Goal: Information Seeking & Learning: Learn about a topic

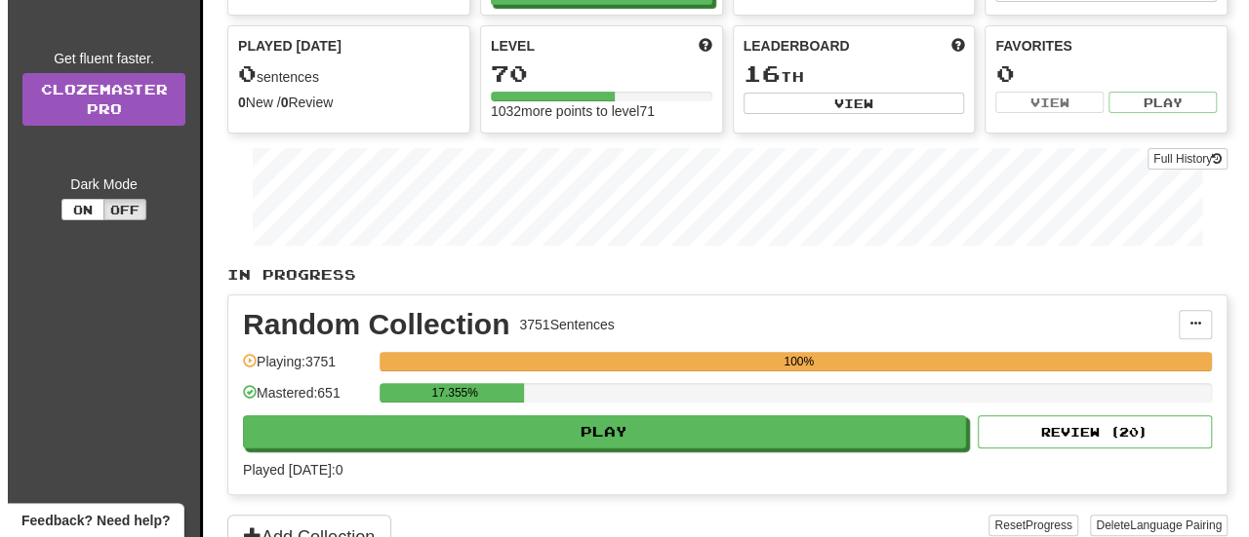
scroll to position [293, 0]
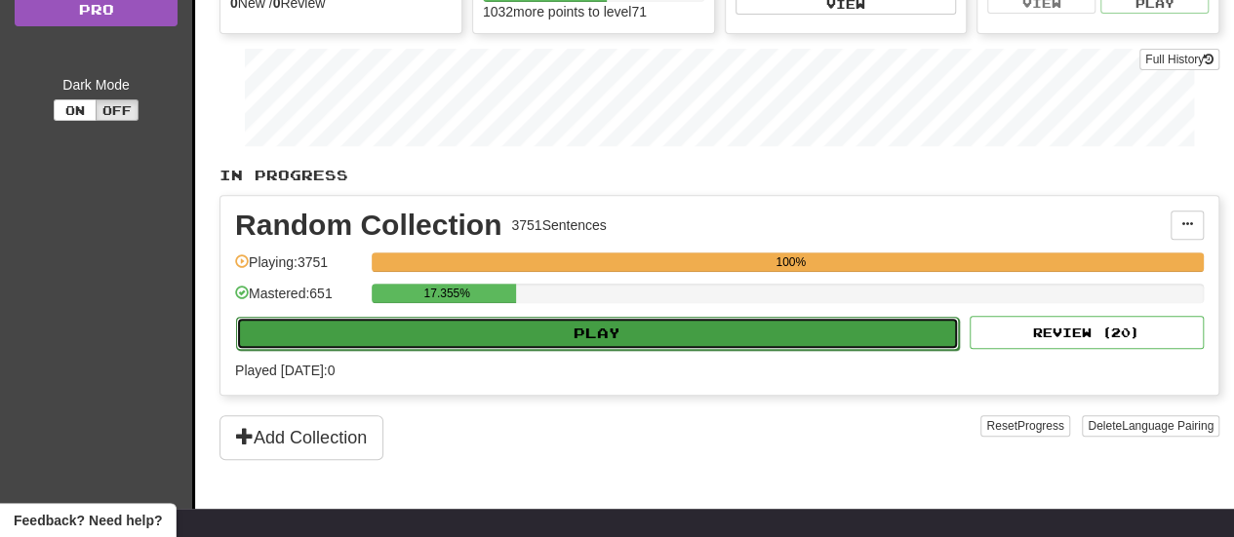
click at [531, 322] on button "Play" at bounding box center [597, 333] width 723 height 33
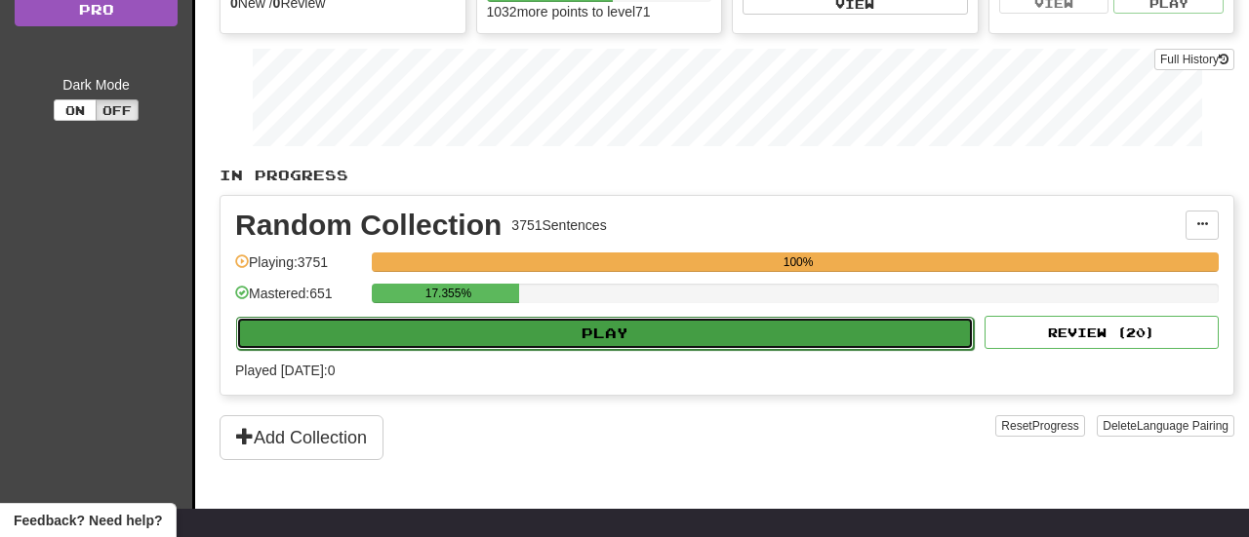
select select "**"
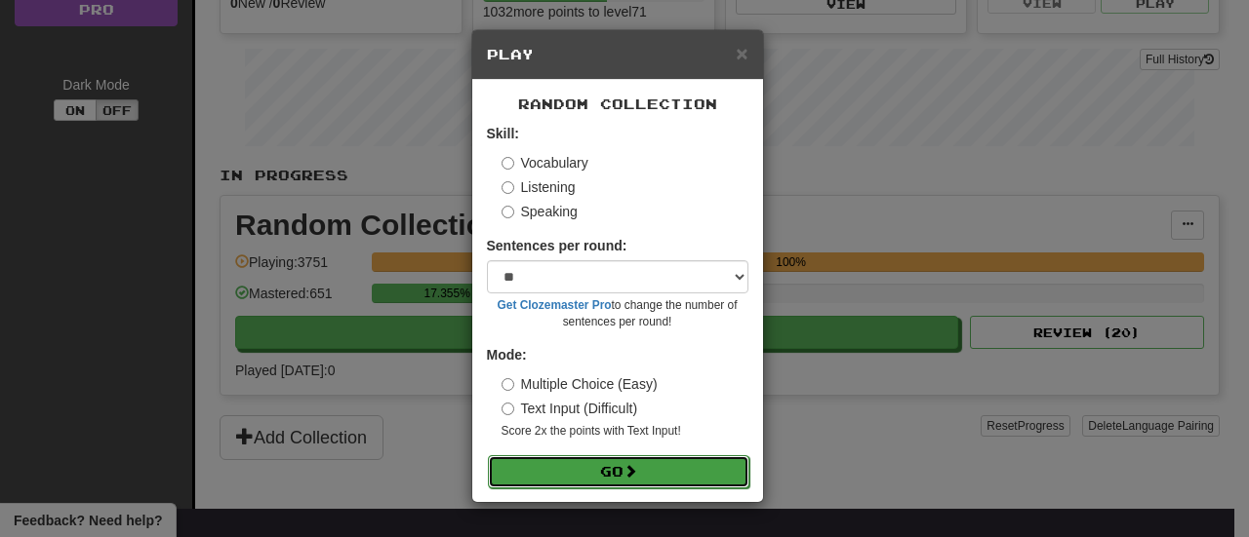
click at [646, 465] on button "Go" at bounding box center [618, 472] width 261 height 33
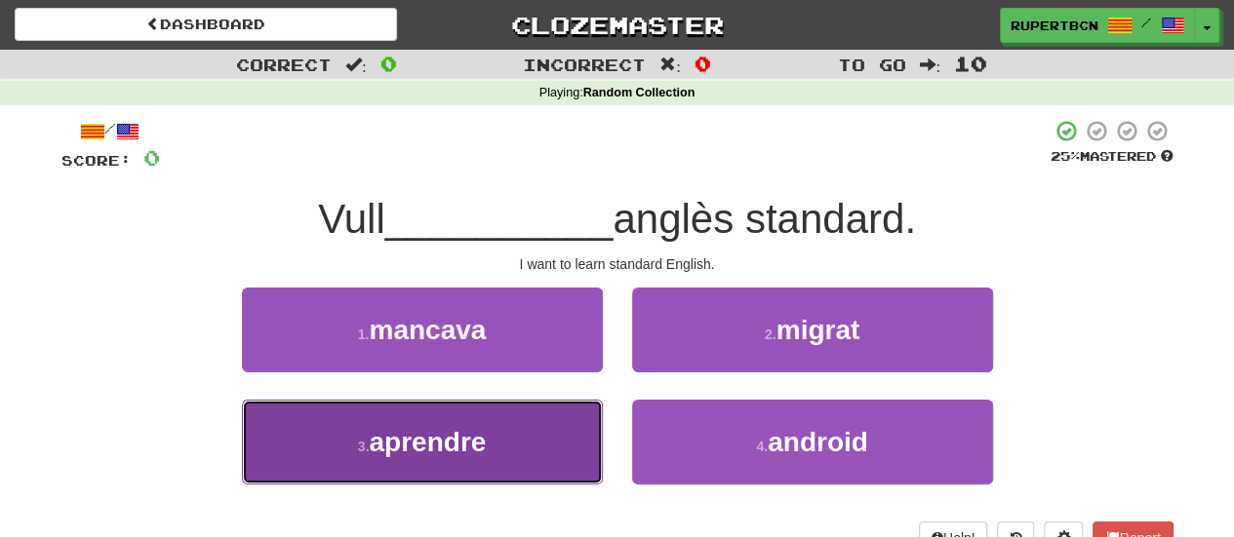
click at [462, 450] on span "aprendre" at bounding box center [427, 442] width 117 height 30
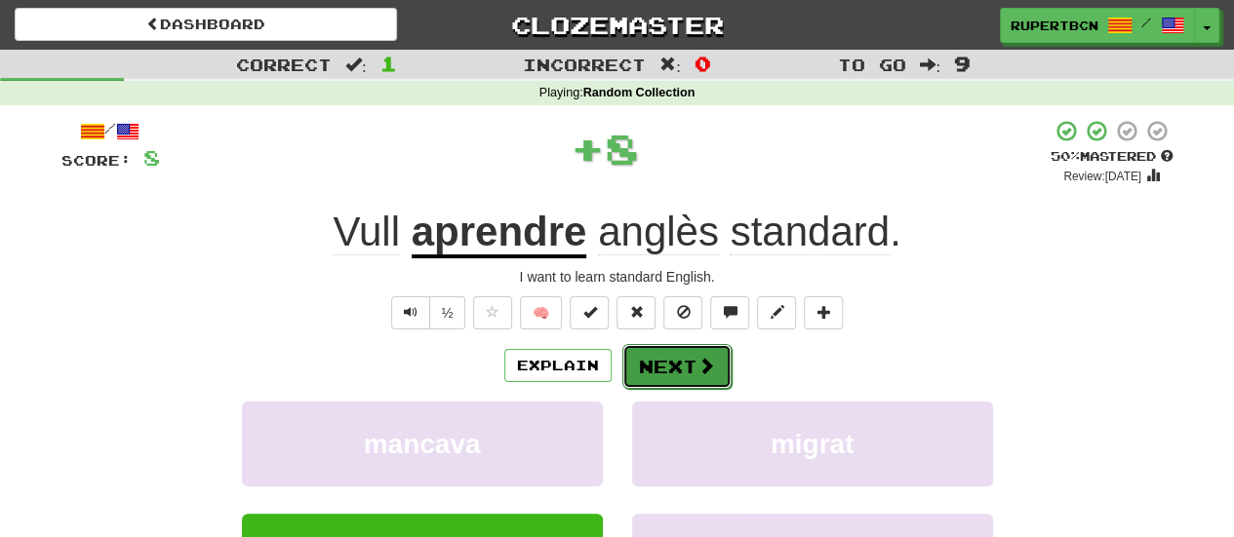
click at [696, 376] on button "Next" at bounding box center [676, 366] width 109 height 45
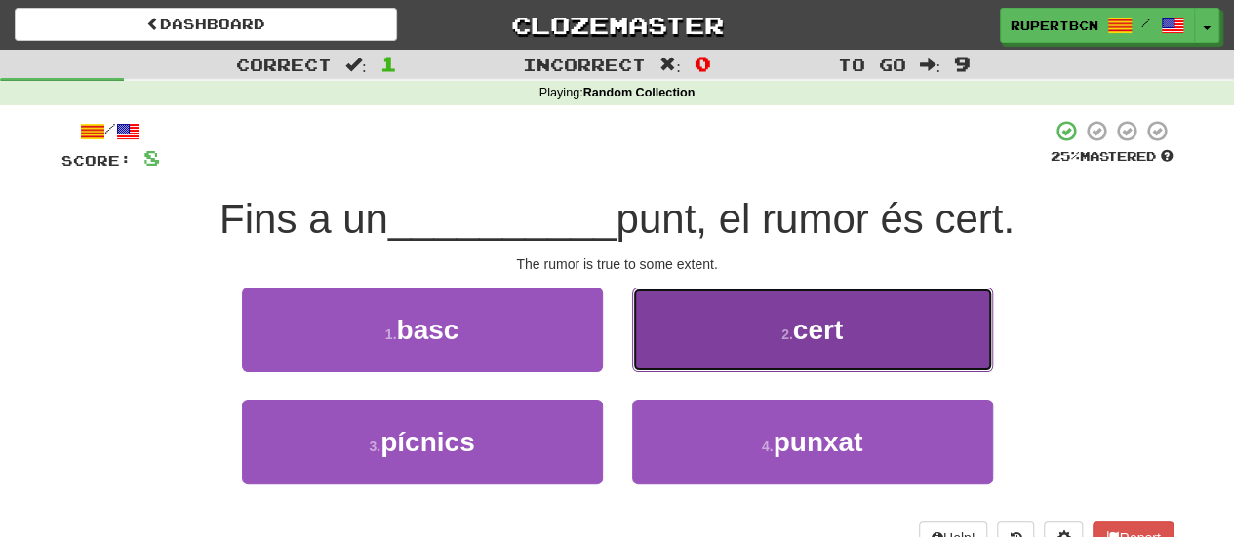
click at [822, 346] on button "2 . cert" at bounding box center [812, 330] width 361 height 85
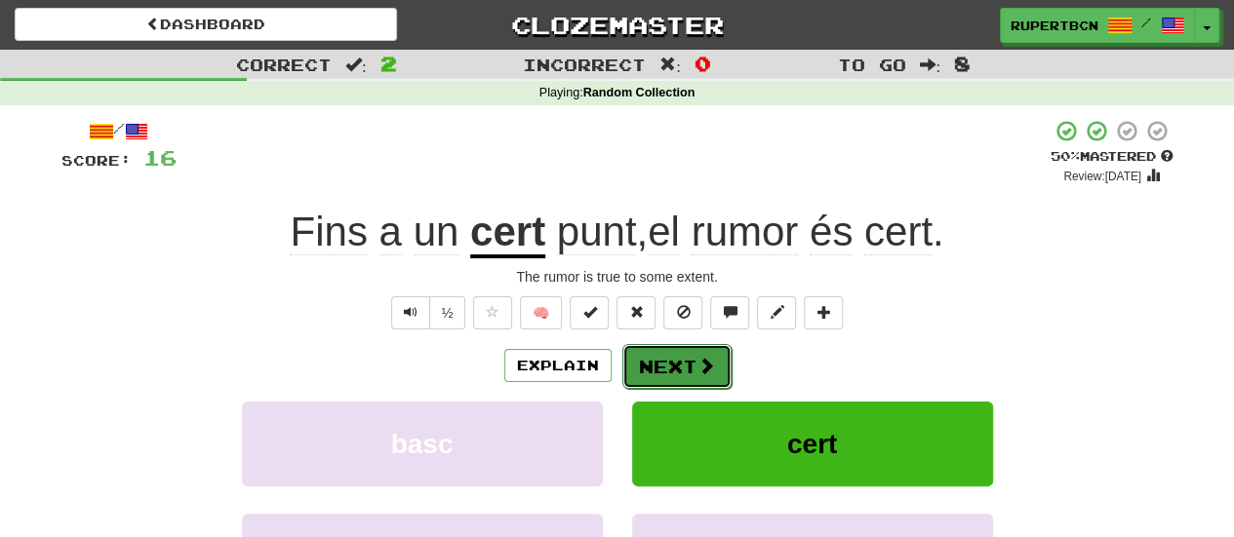
click at [643, 356] on button "Next" at bounding box center [676, 366] width 109 height 45
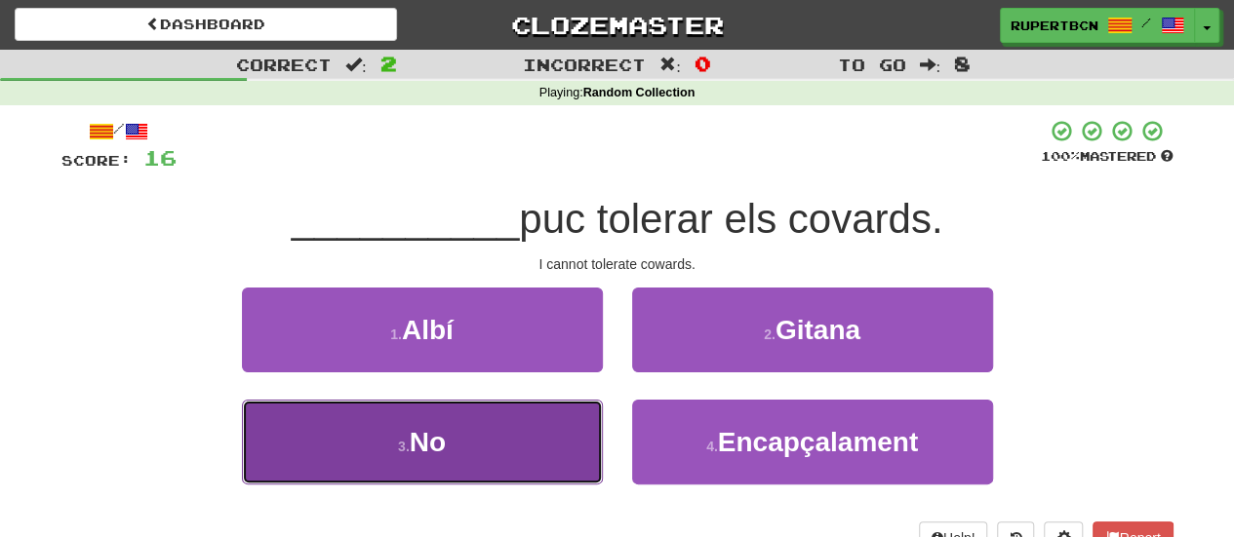
click at [456, 442] on button "3 . No" at bounding box center [422, 442] width 361 height 85
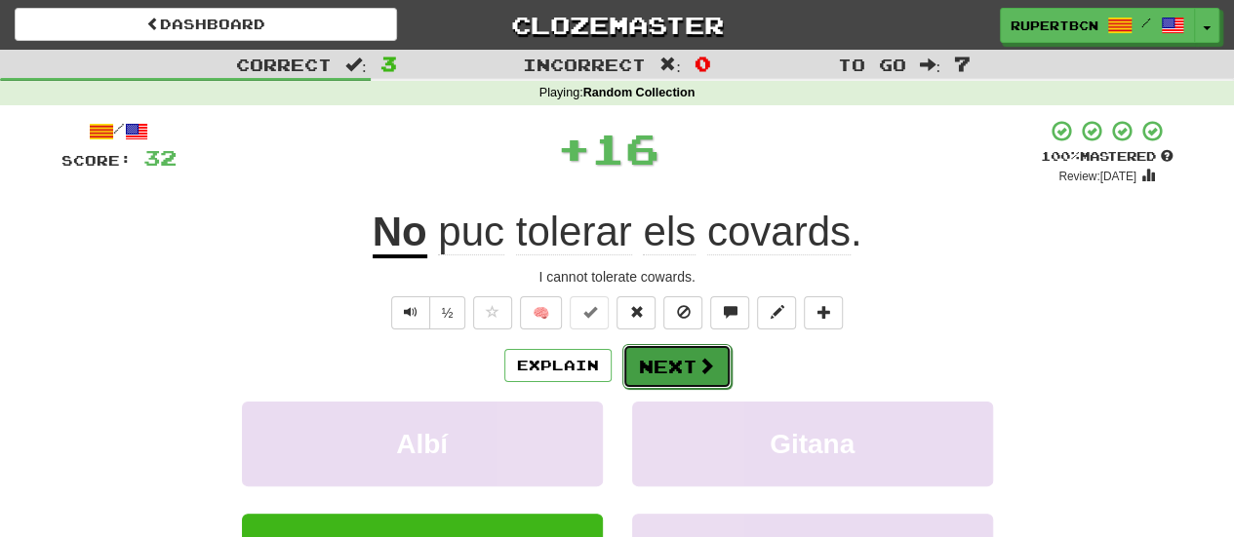
click at [652, 368] on button "Next" at bounding box center [676, 366] width 109 height 45
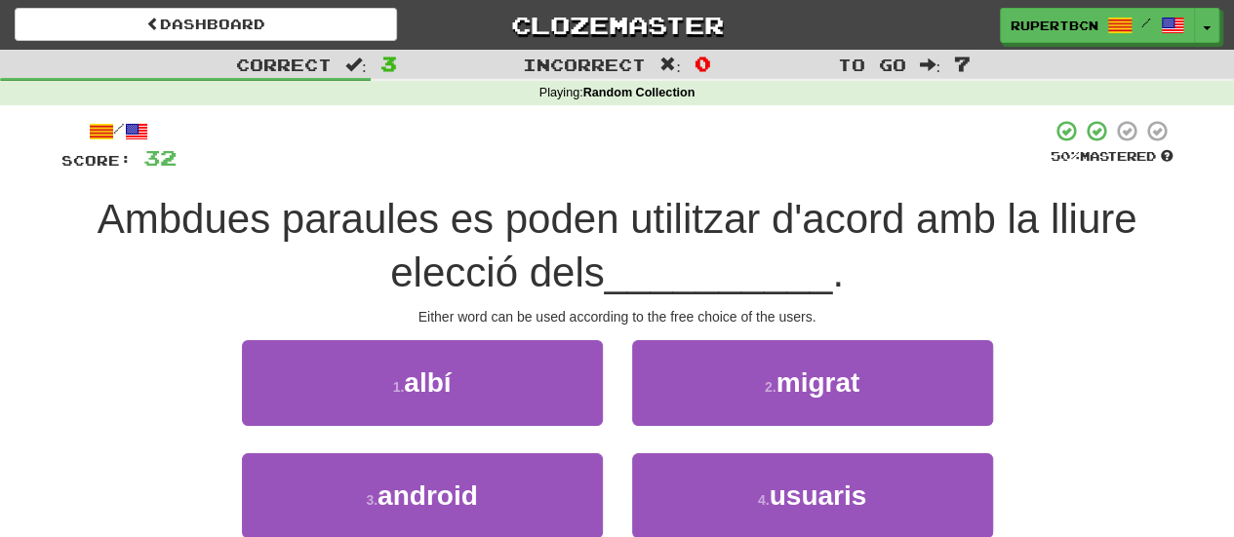
scroll to position [98, 0]
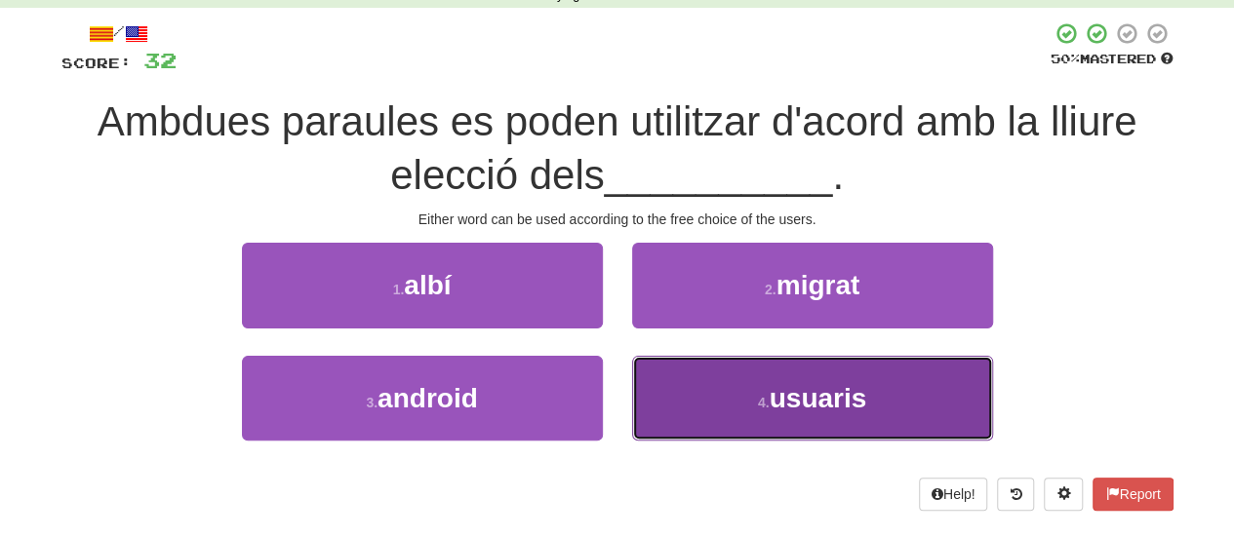
click at [784, 408] on span "usuaris" at bounding box center [819, 398] width 98 height 30
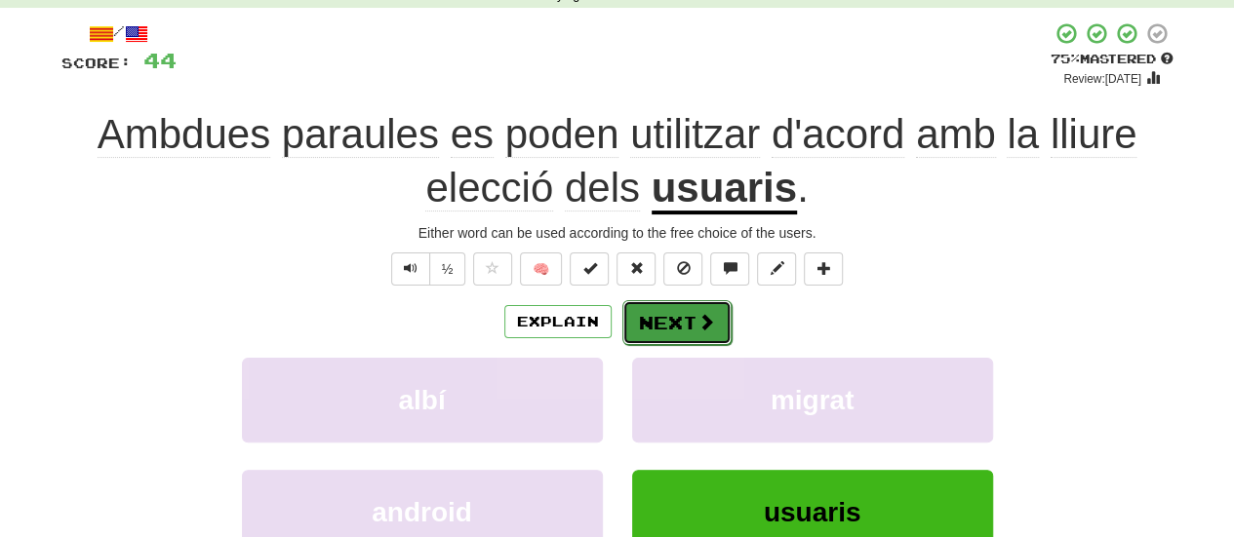
click at [652, 317] on button "Next" at bounding box center [676, 322] width 109 height 45
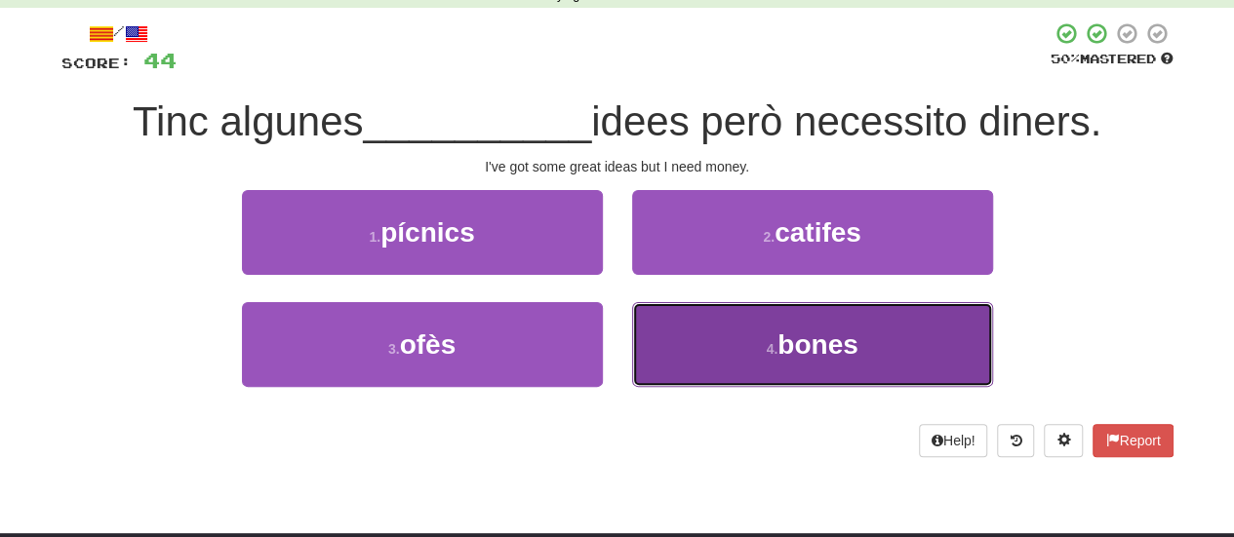
click at [804, 358] on span "bones" at bounding box center [817, 345] width 80 height 30
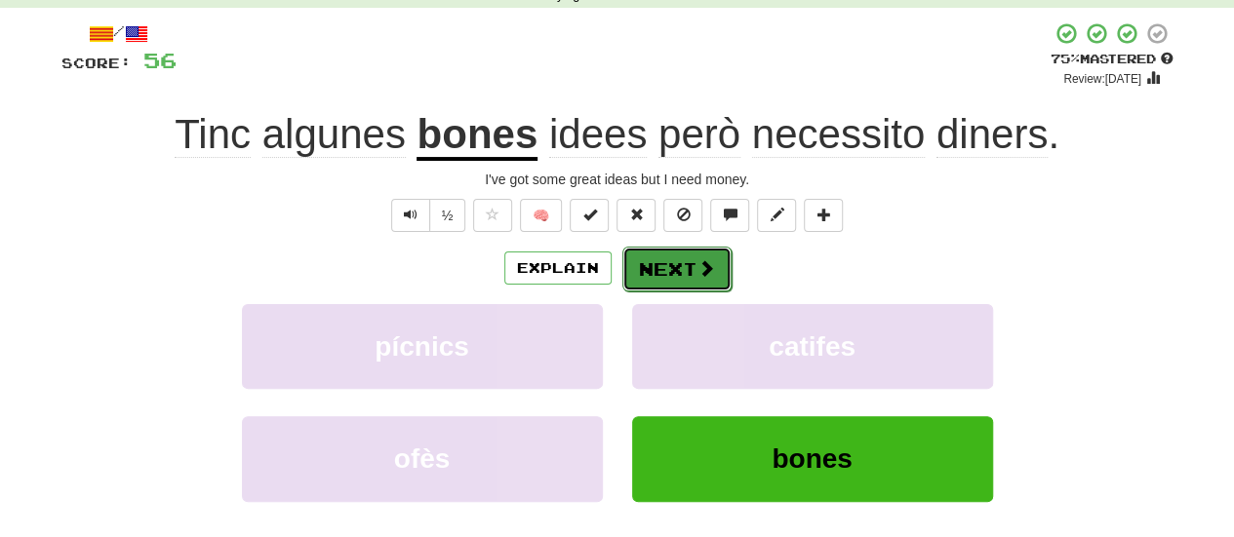
click at [680, 259] on button "Next" at bounding box center [676, 269] width 109 height 45
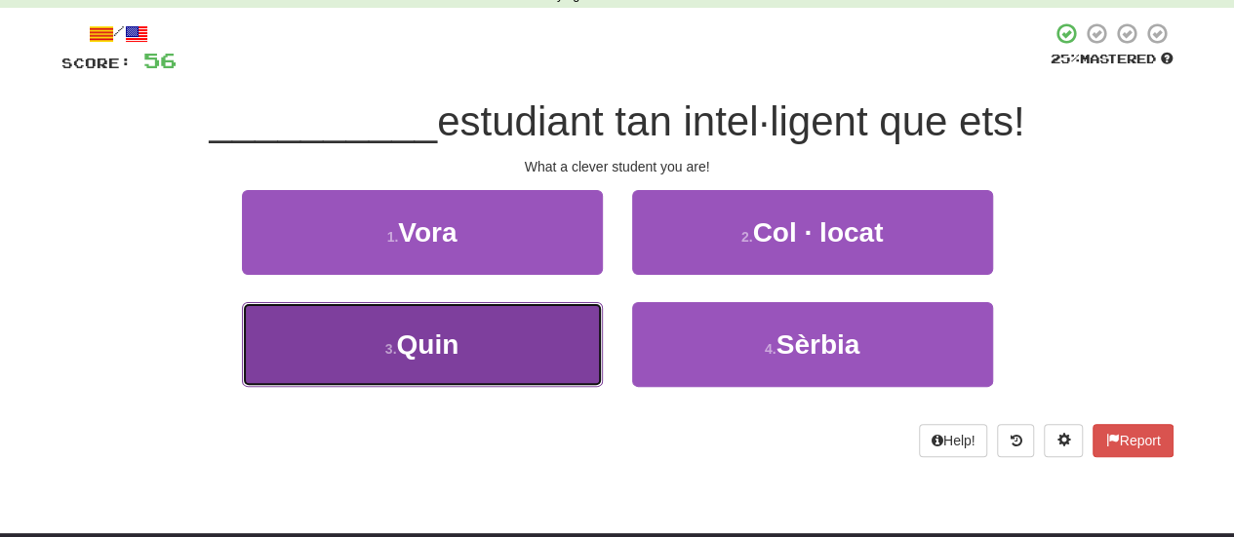
click at [470, 346] on button "3 . Quin" at bounding box center [422, 344] width 361 height 85
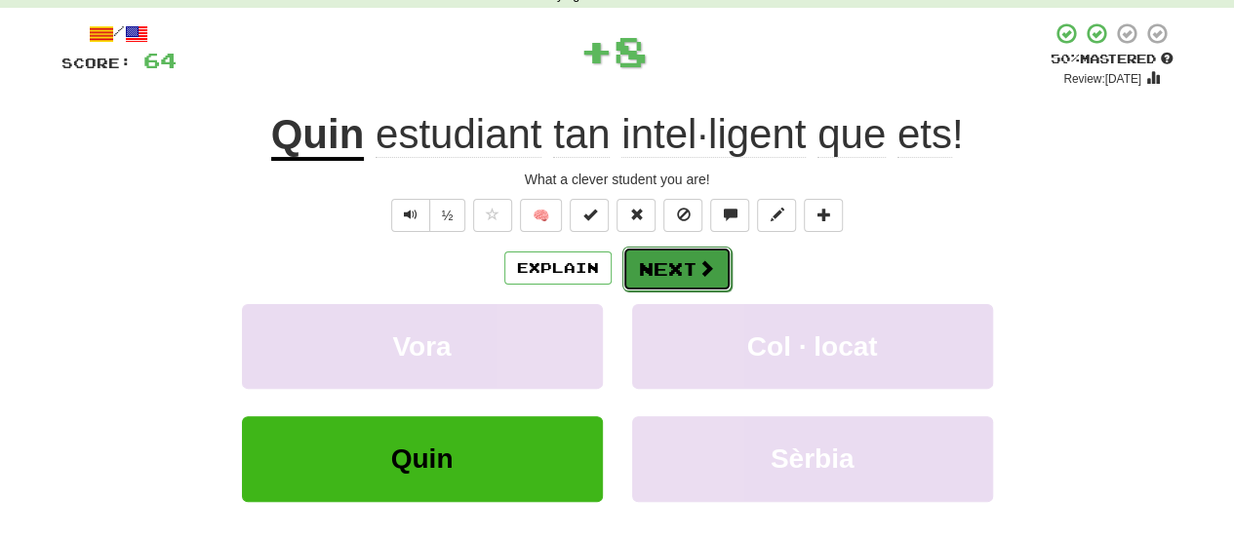
click at [665, 263] on button "Next" at bounding box center [676, 269] width 109 height 45
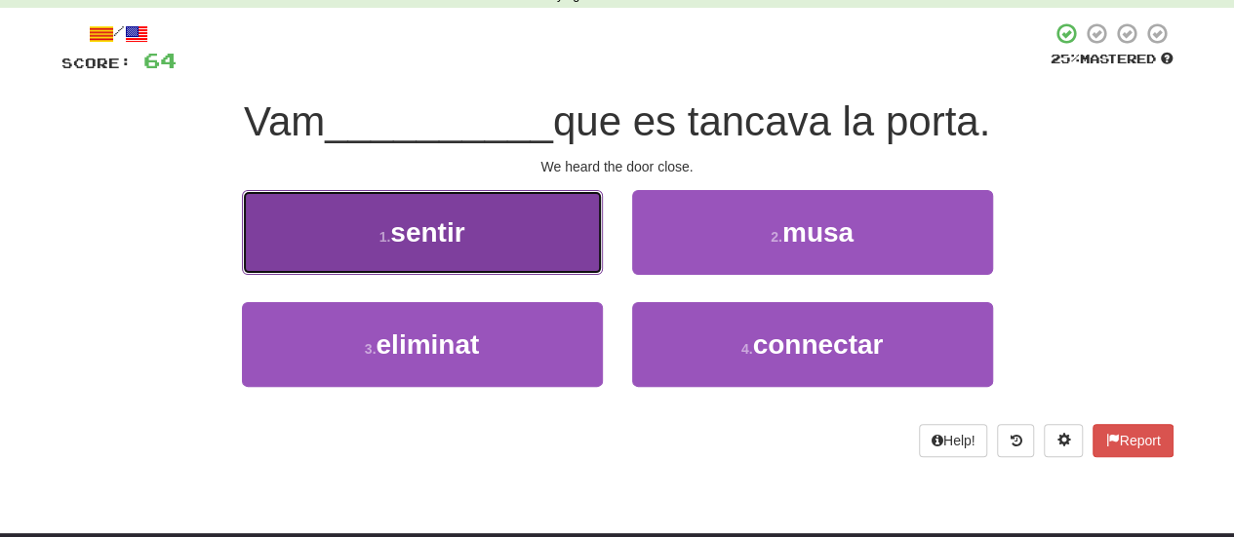
click at [509, 235] on button "1 . sentir" at bounding box center [422, 232] width 361 height 85
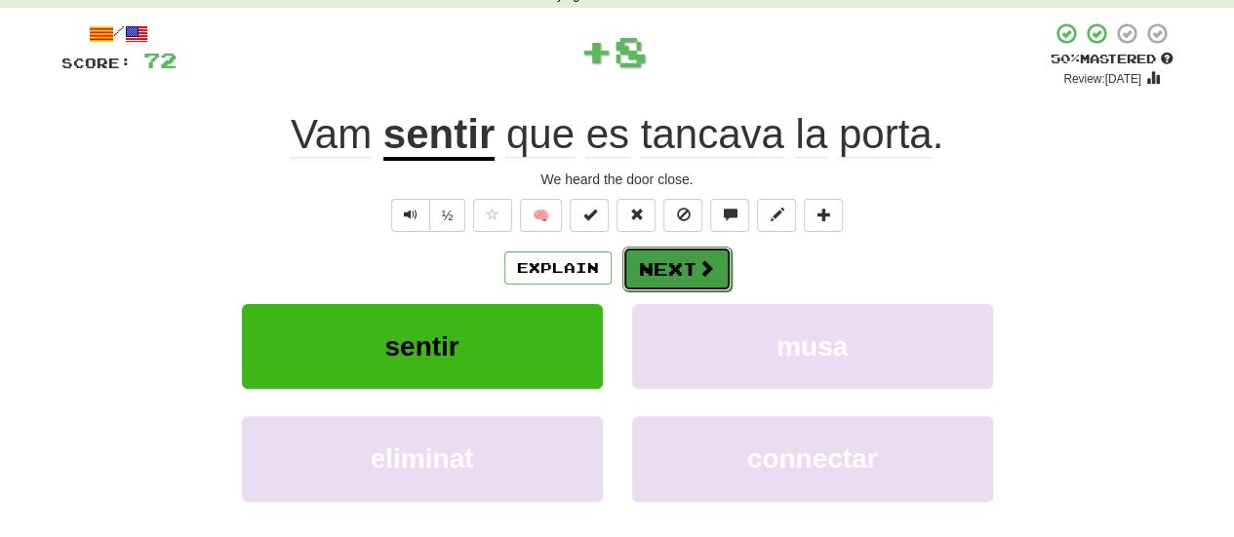
click at [682, 264] on button "Next" at bounding box center [676, 269] width 109 height 45
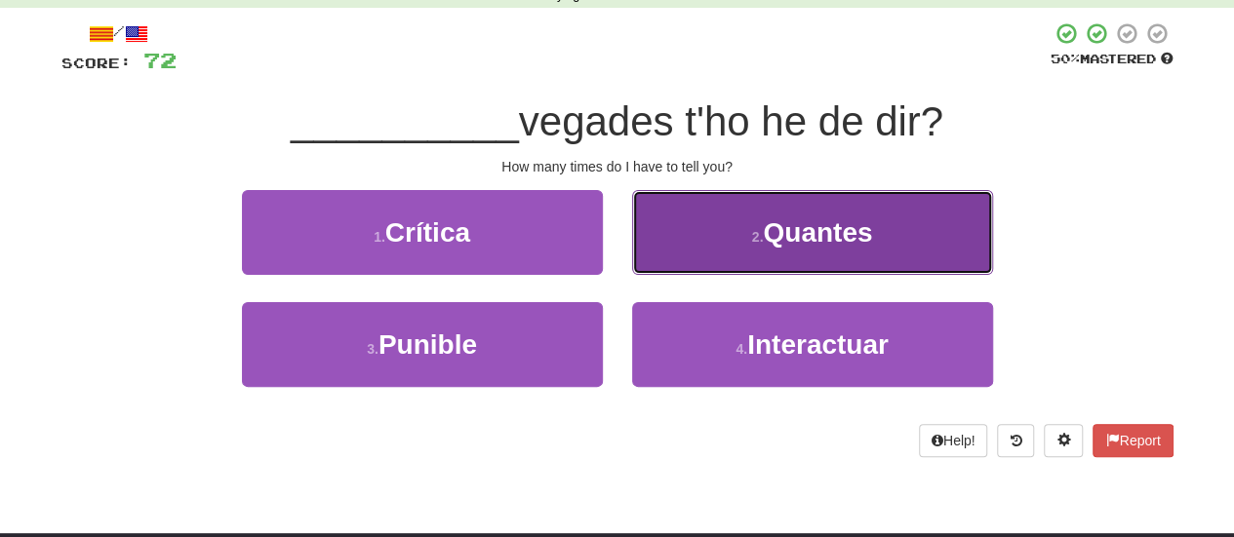
click at [788, 239] on span "Quantes" at bounding box center [817, 233] width 109 height 30
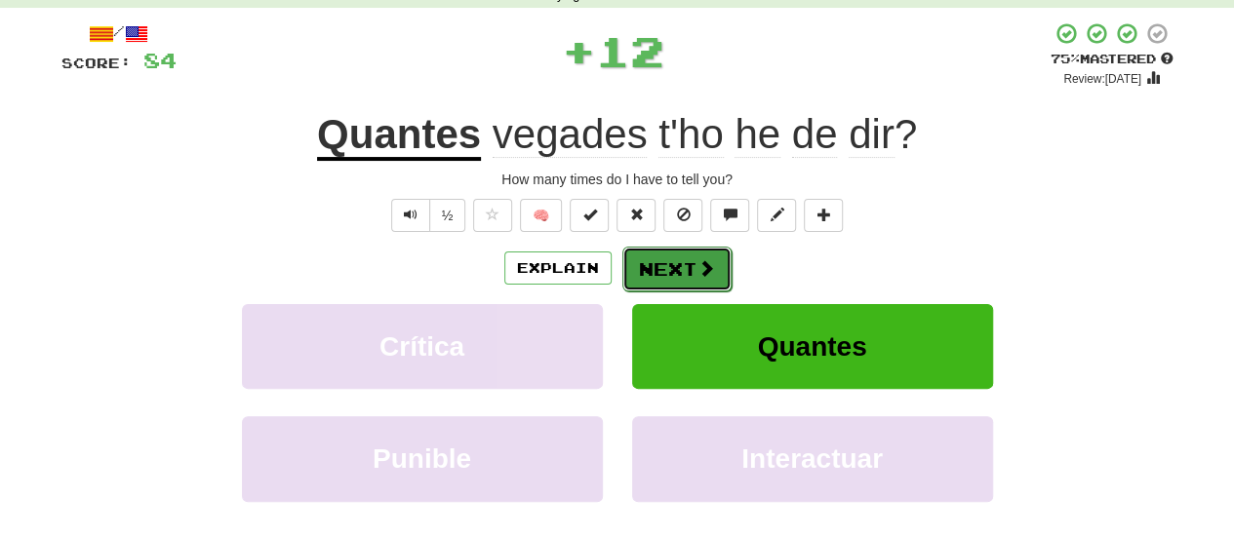
click at [669, 261] on button "Next" at bounding box center [676, 269] width 109 height 45
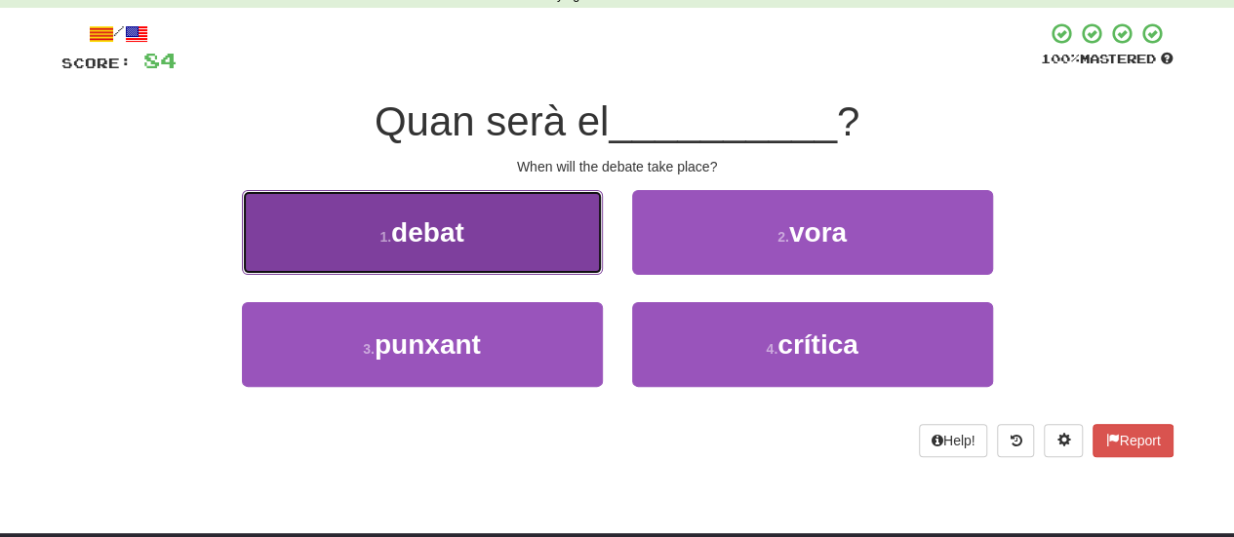
click at [559, 206] on button "1 . debat" at bounding box center [422, 232] width 361 height 85
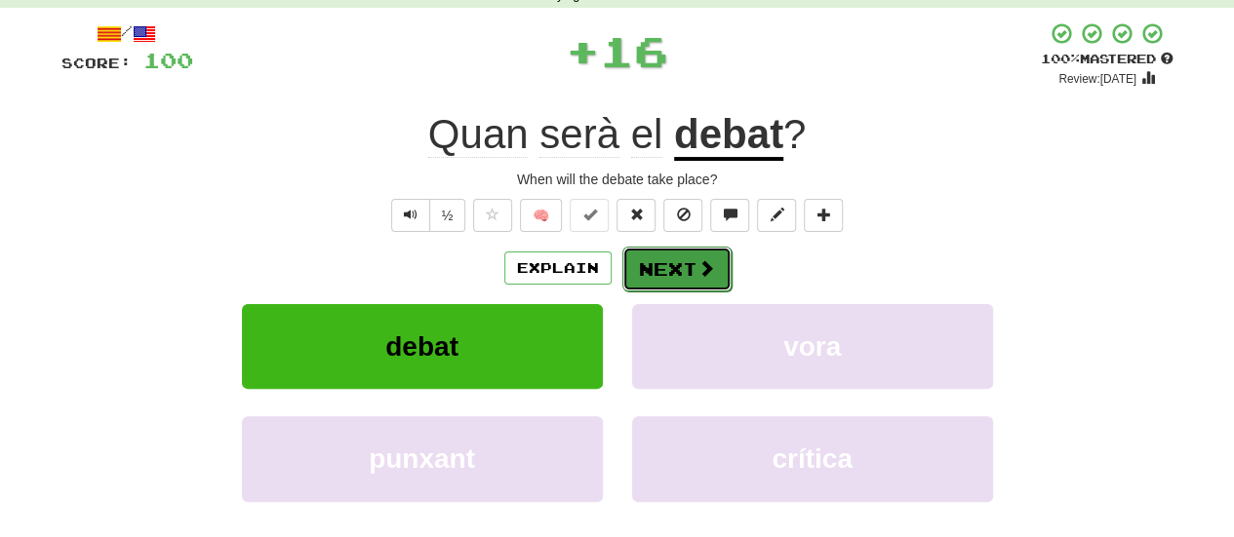
click at [675, 258] on button "Next" at bounding box center [676, 269] width 109 height 45
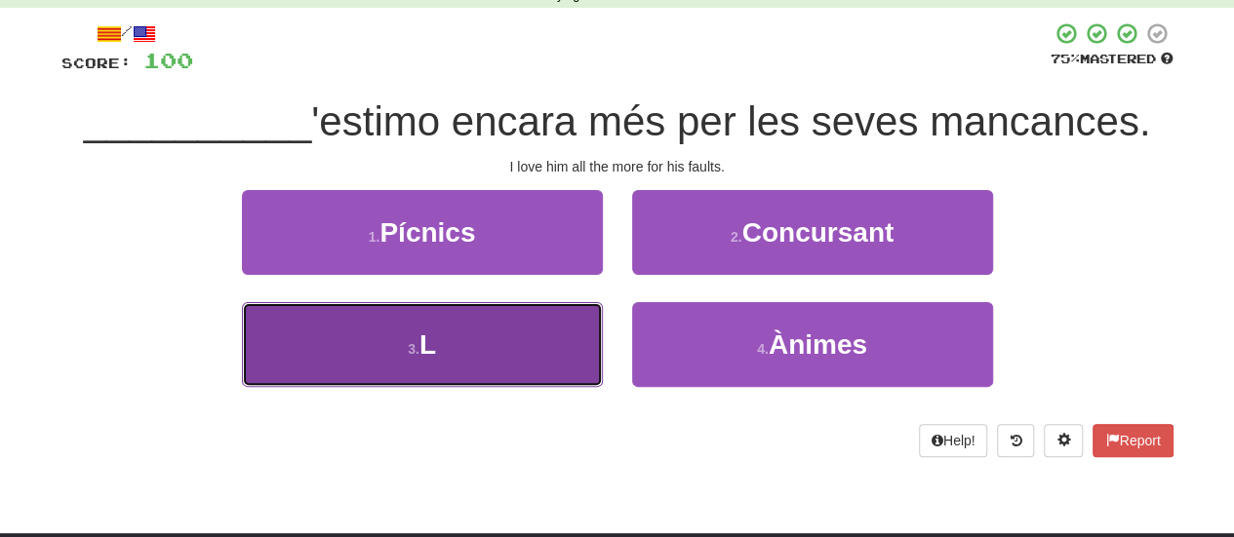
click at [411, 341] on small "3 ." at bounding box center [414, 349] width 12 height 16
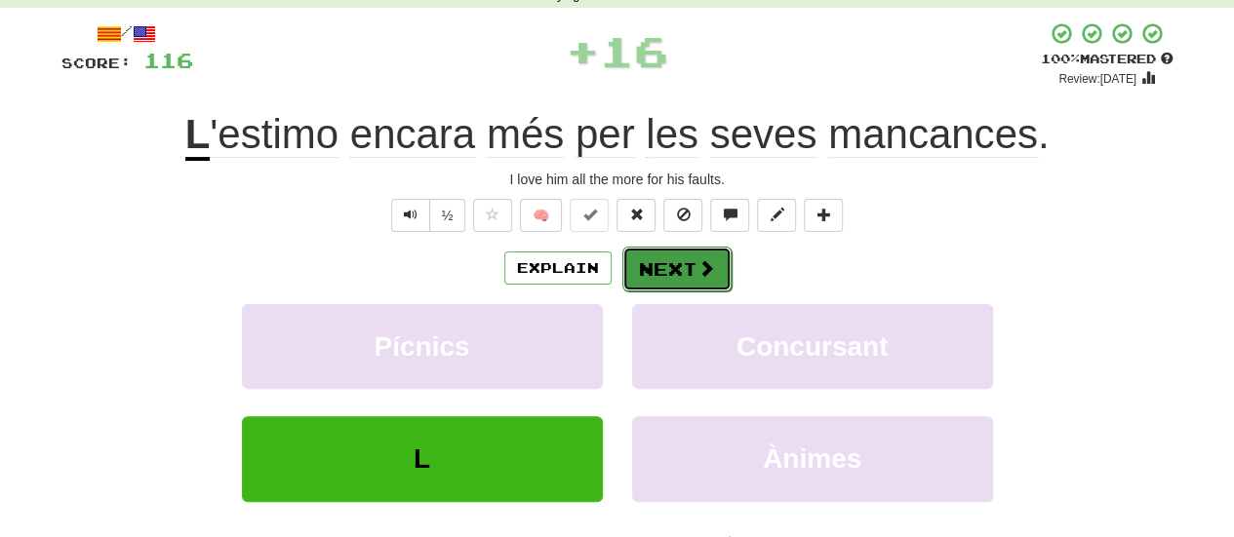
click at [683, 257] on button "Next" at bounding box center [676, 269] width 109 height 45
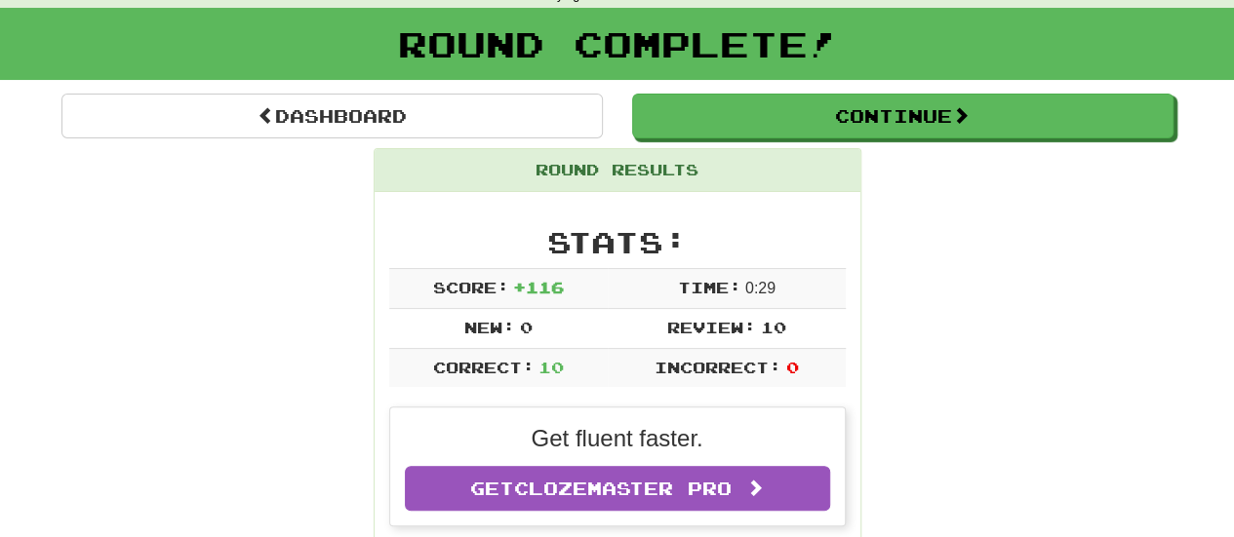
scroll to position [0, 0]
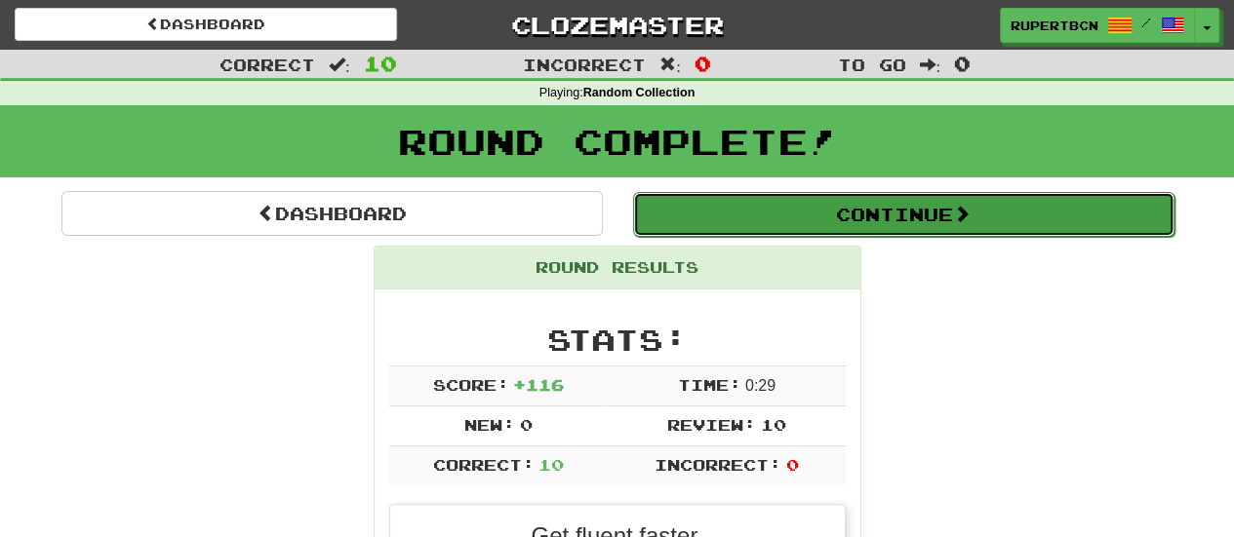
click at [851, 233] on button "Continue" at bounding box center [903, 214] width 541 height 45
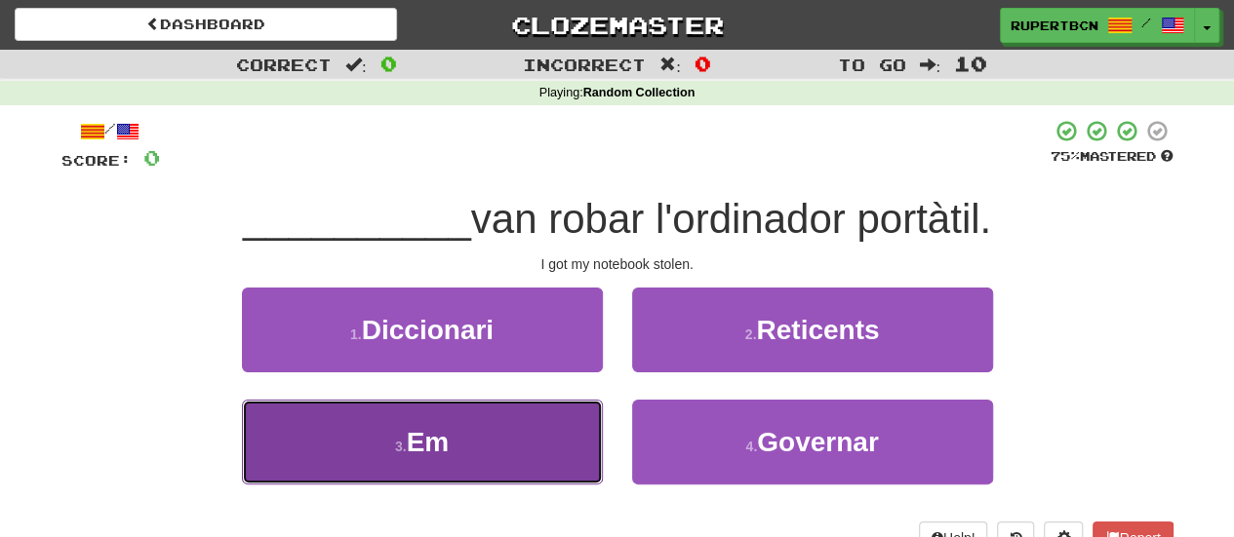
click at [499, 421] on button "3 . Em" at bounding box center [422, 442] width 361 height 85
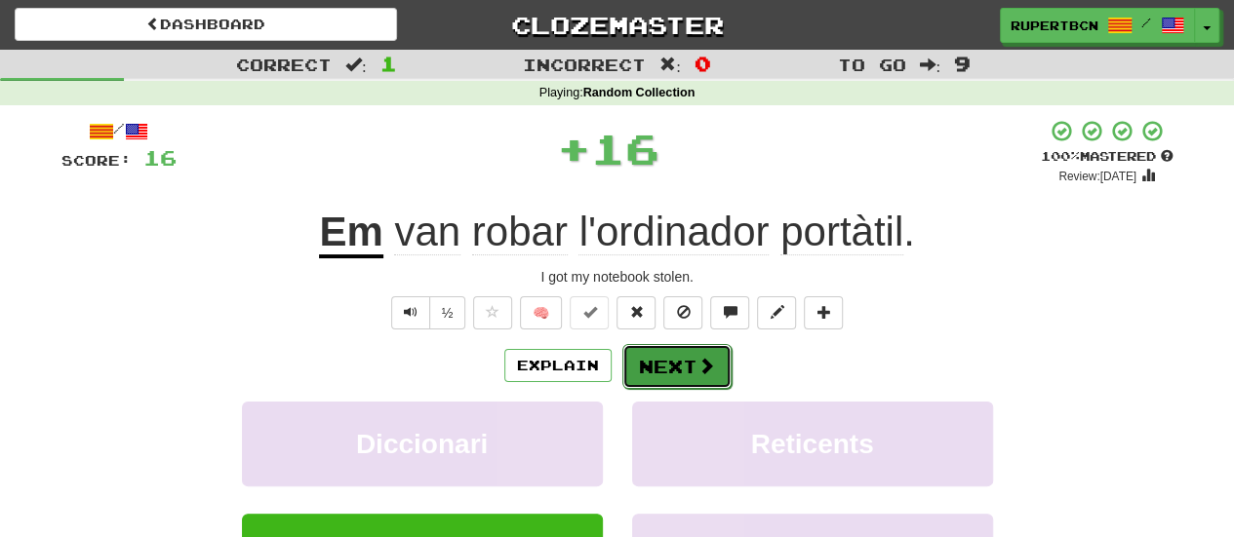
click at [642, 359] on button "Next" at bounding box center [676, 366] width 109 height 45
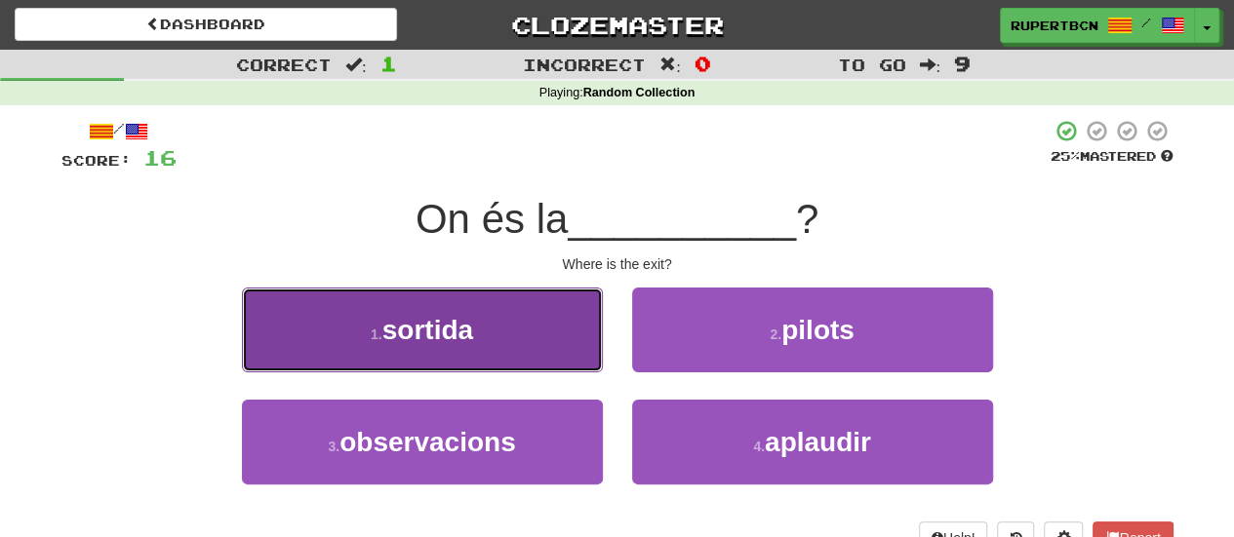
click at [451, 317] on span "sortida" at bounding box center [427, 330] width 91 height 30
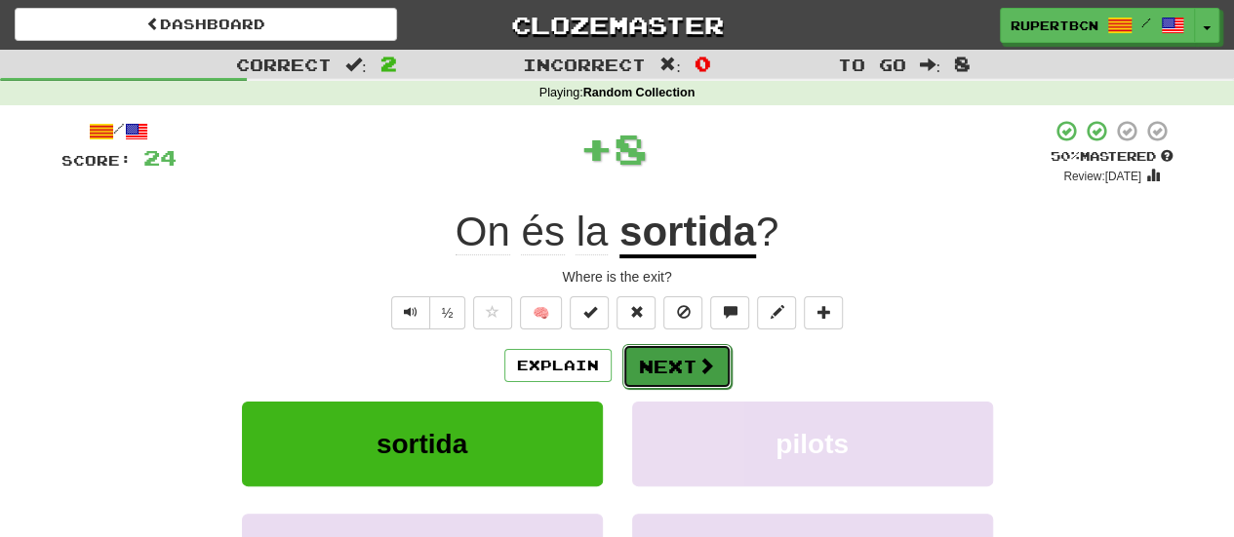
click at [680, 354] on button "Next" at bounding box center [676, 366] width 109 height 45
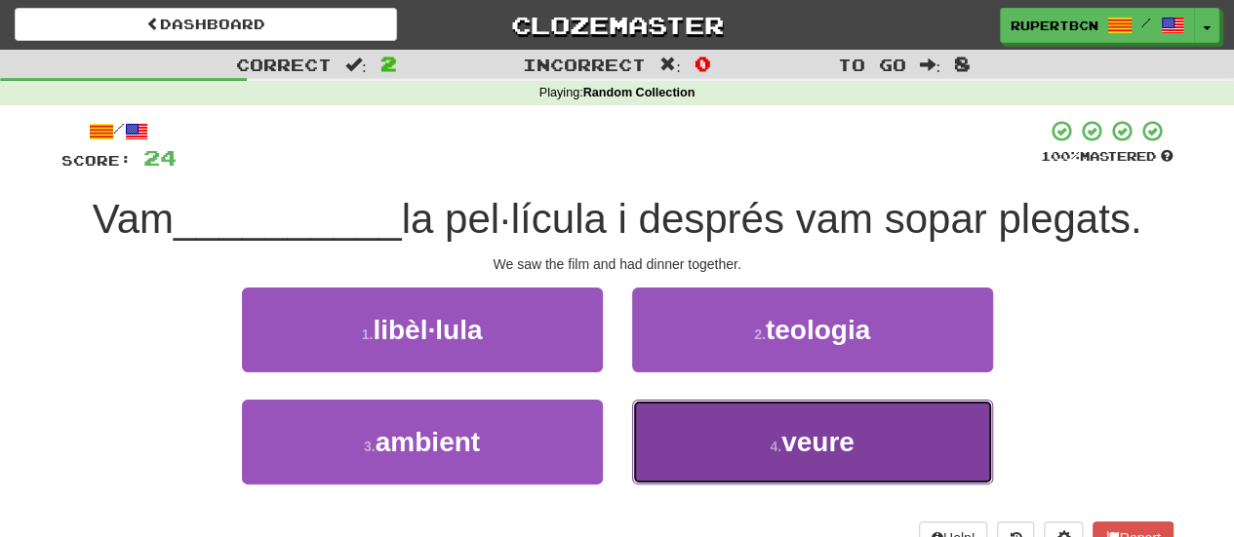
click at [823, 447] on span "veure" at bounding box center [817, 442] width 73 height 30
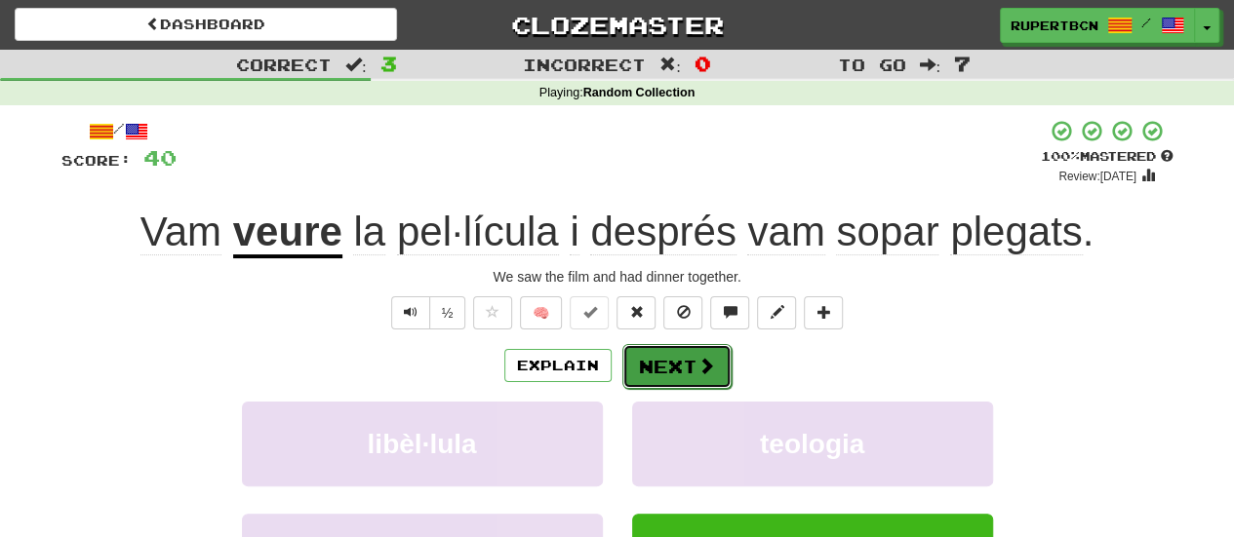
click at [675, 350] on button "Next" at bounding box center [676, 366] width 109 height 45
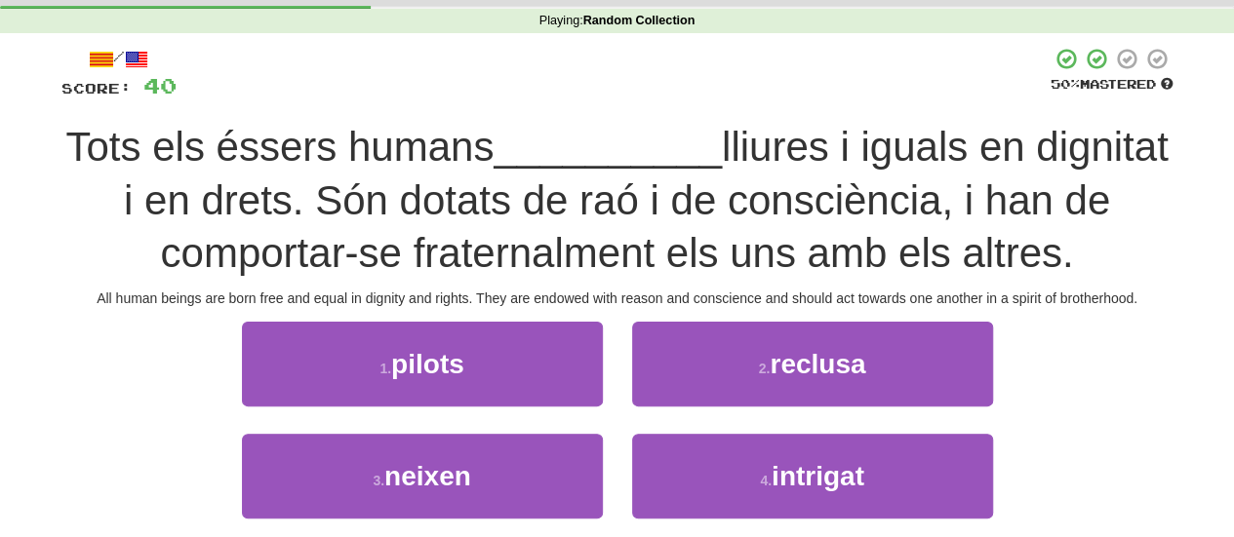
scroll to position [98, 0]
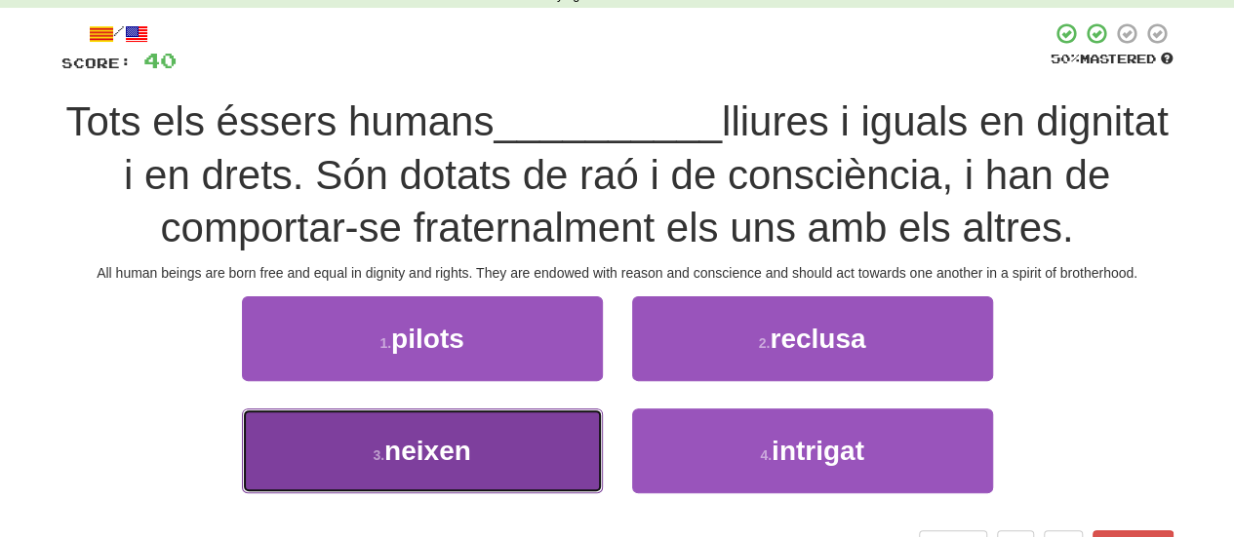
click at [600, 450] on button "3 . neixen" at bounding box center [422, 451] width 361 height 85
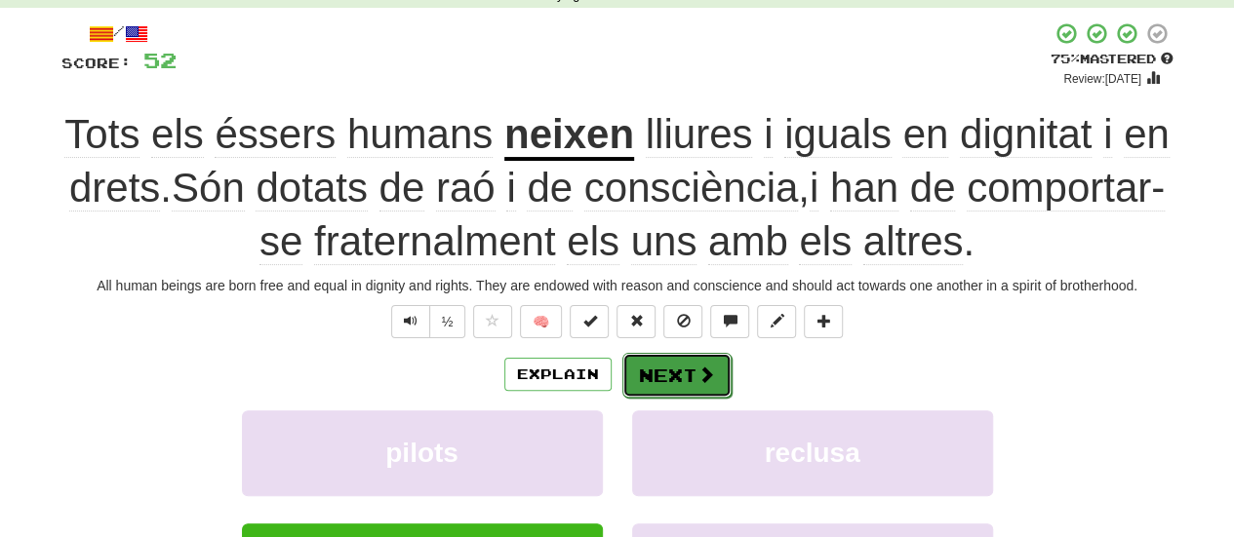
click at [712, 384] on button "Next" at bounding box center [676, 375] width 109 height 45
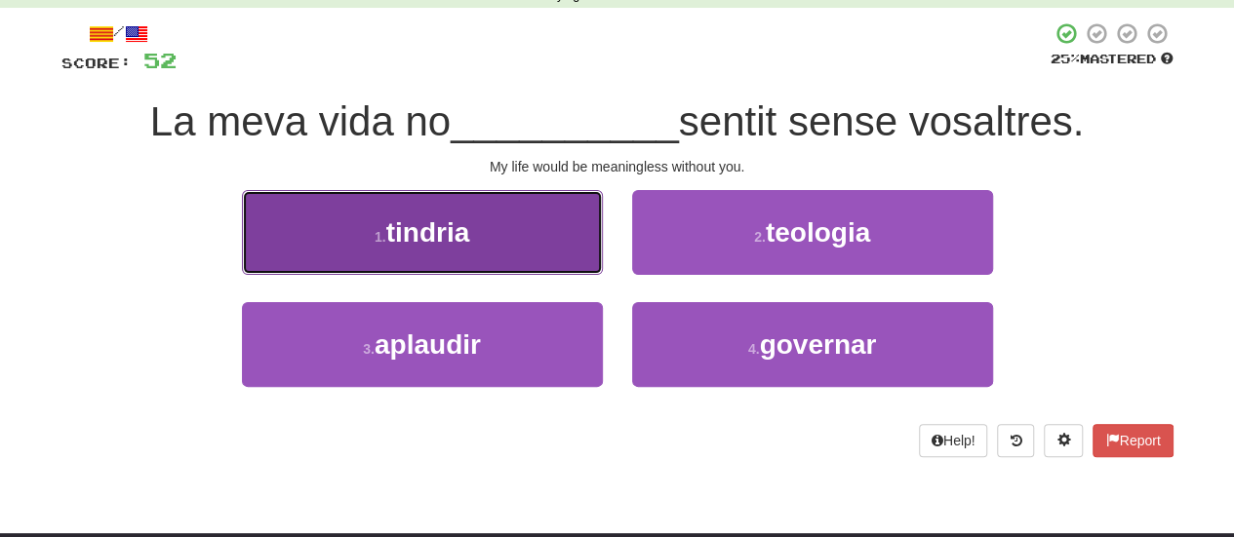
click at [503, 229] on button "1 . tindria" at bounding box center [422, 232] width 361 height 85
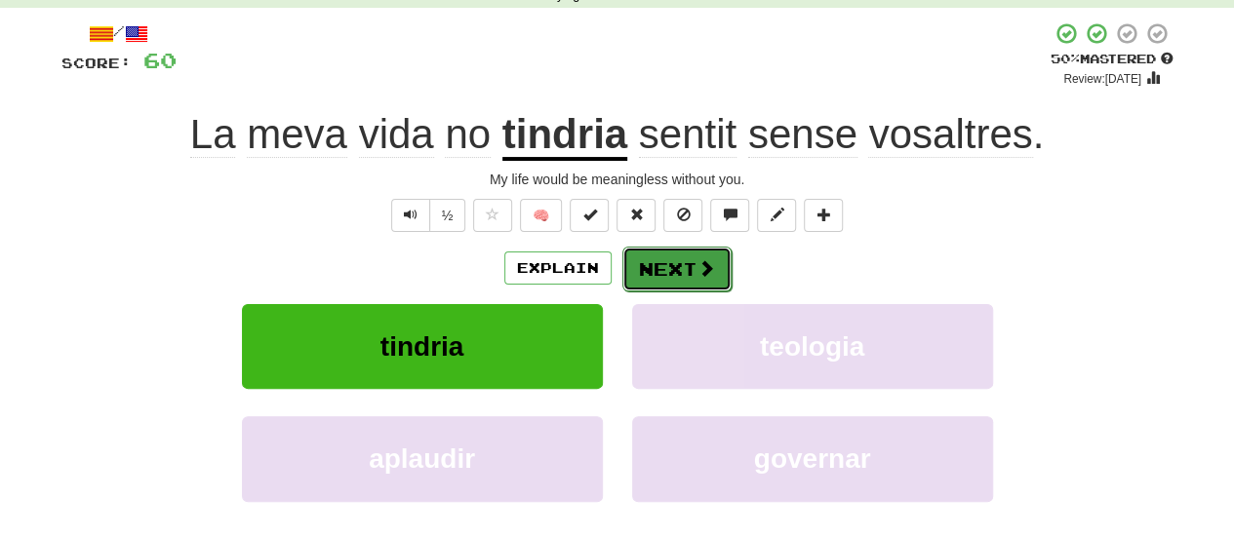
click at [685, 253] on button "Next" at bounding box center [676, 269] width 109 height 45
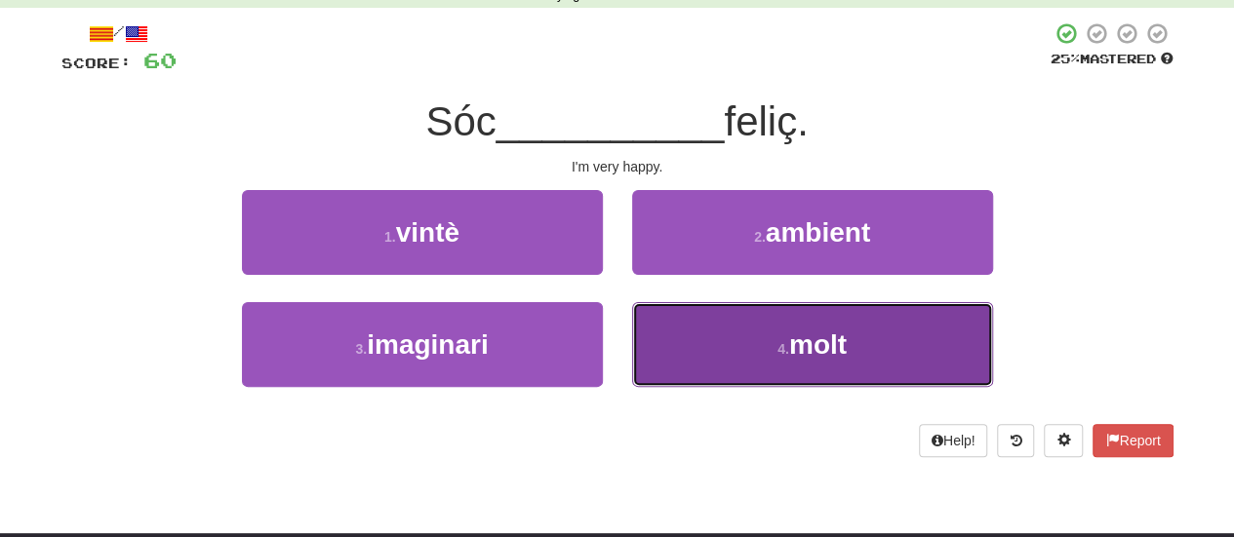
click at [853, 352] on button "4 . molt" at bounding box center [812, 344] width 361 height 85
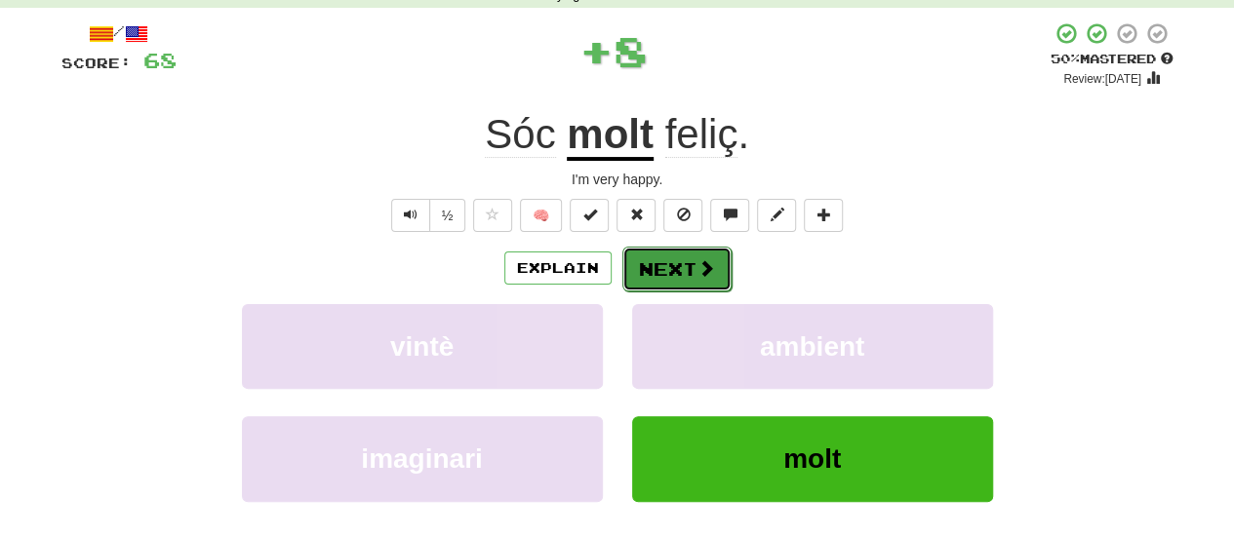
click at [670, 262] on button "Next" at bounding box center [676, 269] width 109 height 45
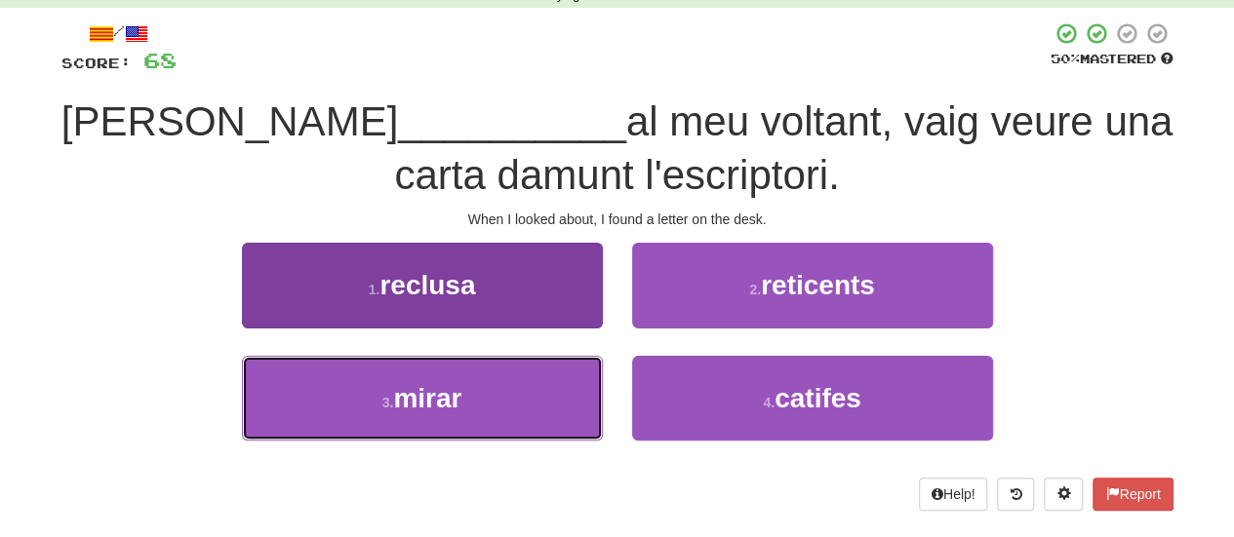
click at [494, 387] on button "3 . mirar" at bounding box center [422, 398] width 361 height 85
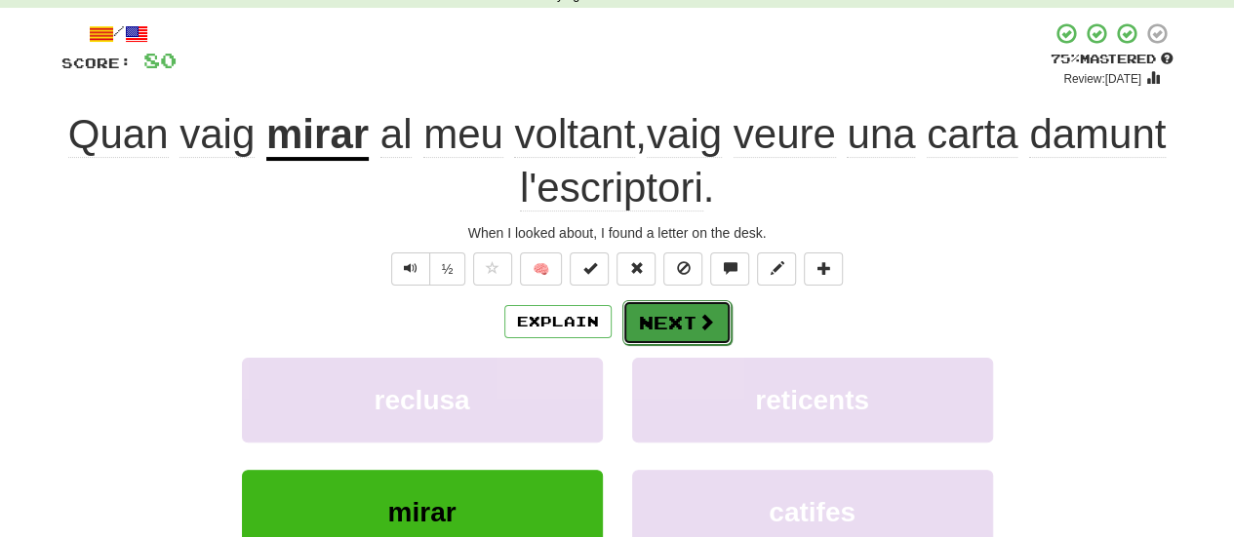
click at [669, 309] on button "Next" at bounding box center [676, 322] width 109 height 45
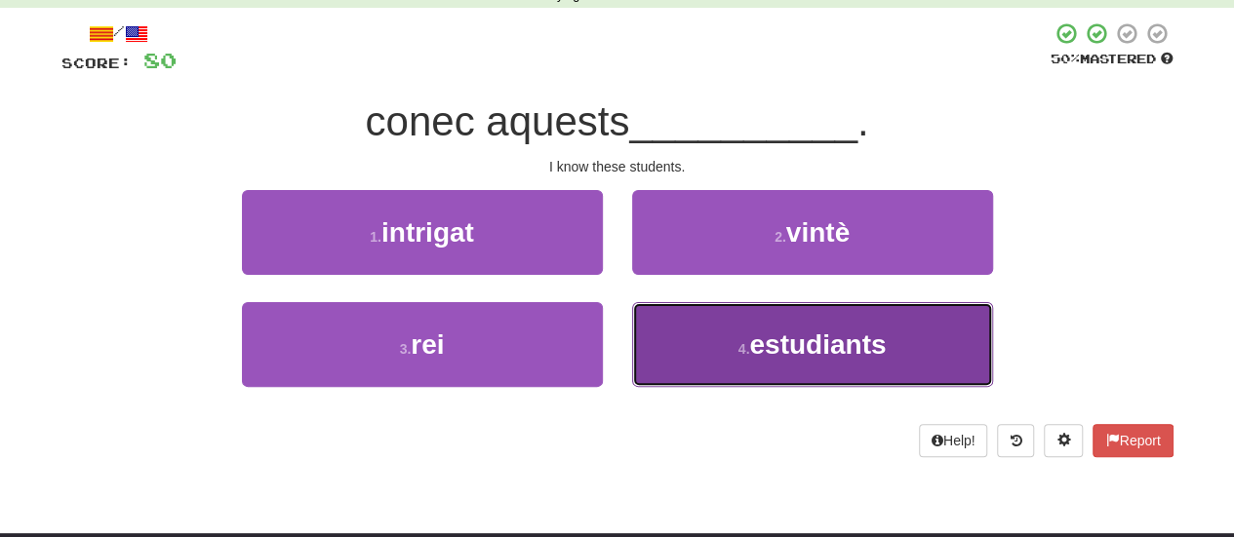
click at [814, 334] on span "estudiants" at bounding box center [817, 345] width 137 height 30
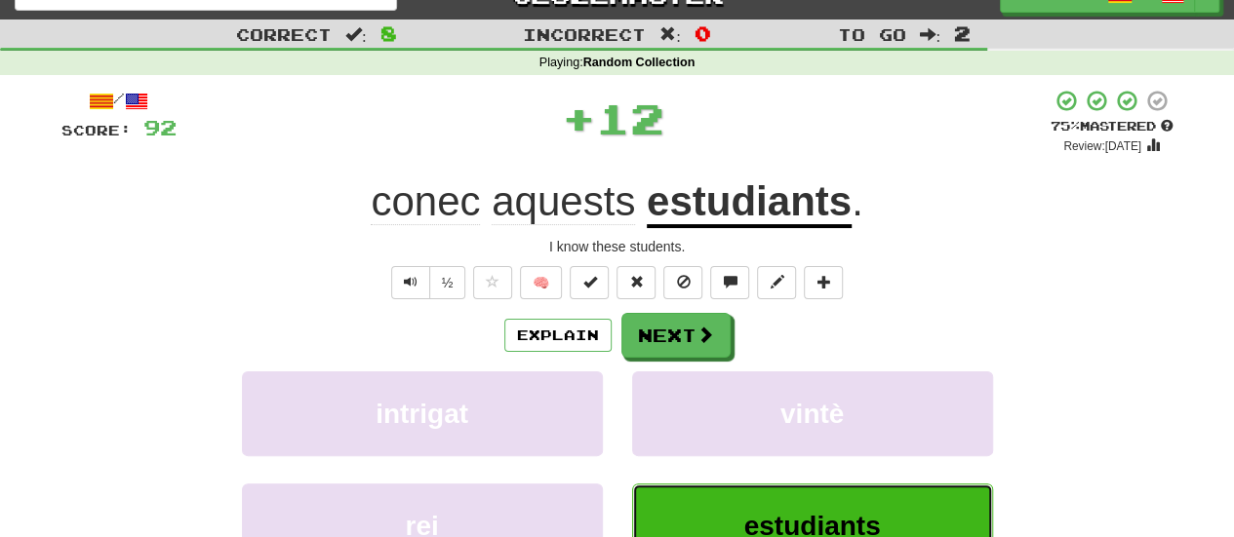
scroll to position [0, 0]
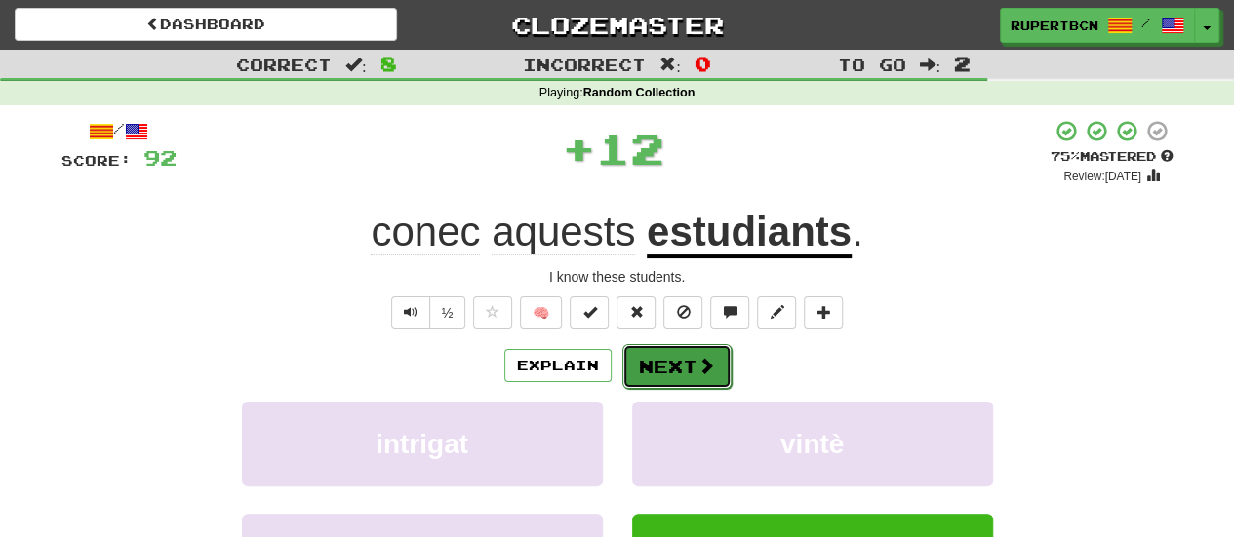
click at [664, 360] on button "Next" at bounding box center [676, 366] width 109 height 45
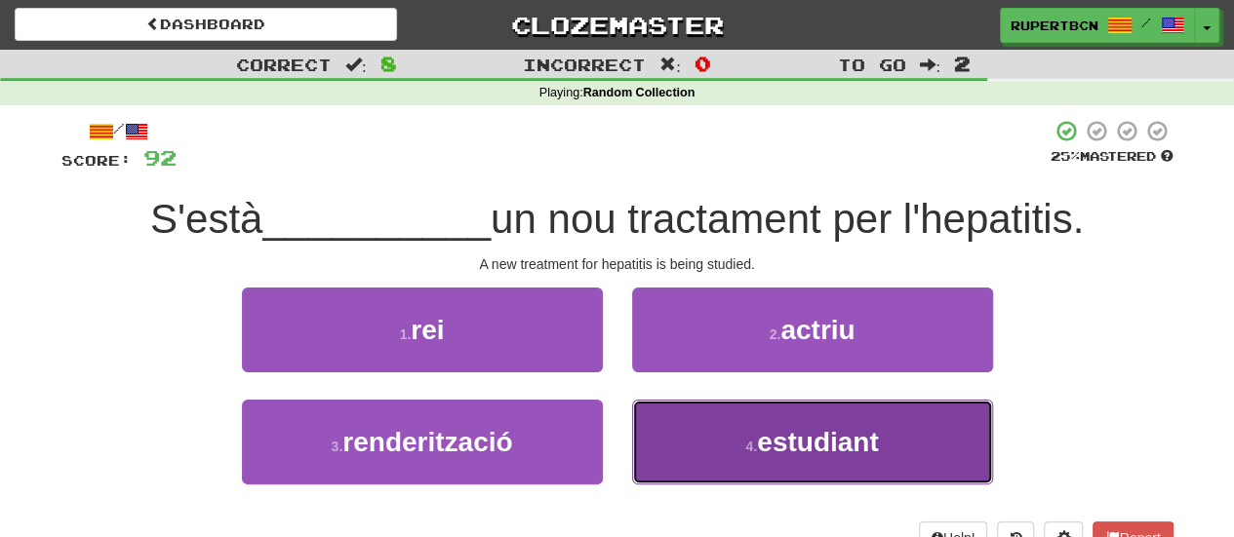
click at [780, 440] on span "estudiant" at bounding box center [817, 442] width 121 height 30
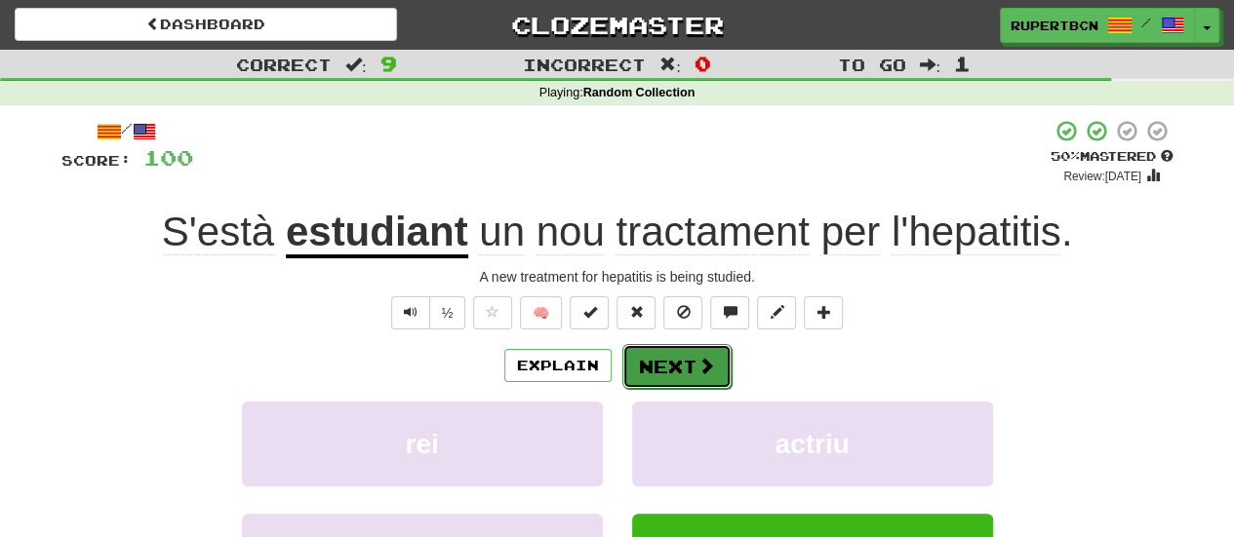
click at [698, 360] on span at bounding box center [706, 366] width 18 height 18
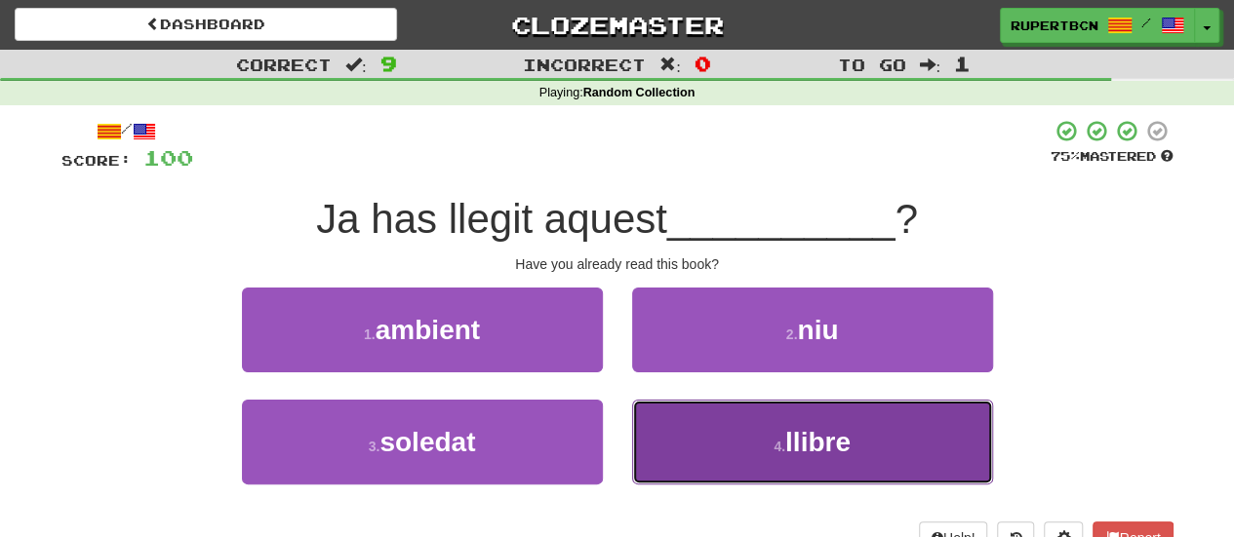
click at [781, 428] on button "4 . llibre" at bounding box center [812, 442] width 361 height 85
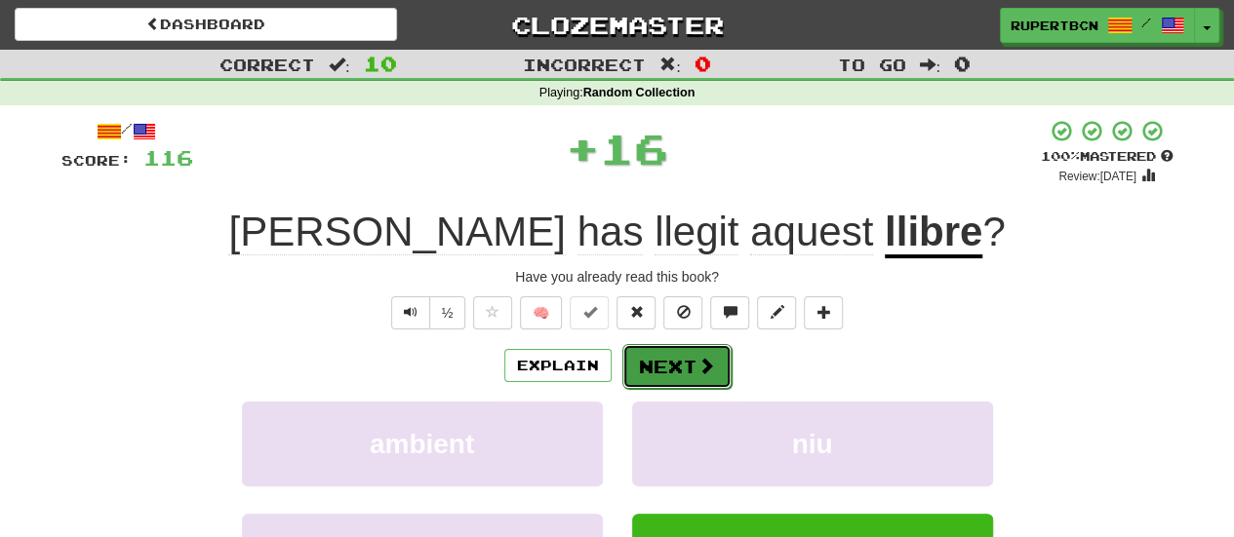
click at [666, 346] on button "Next" at bounding box center [676, 366] width 109 height 45
